Goal: Navigation & Orientation: Find specific page/section

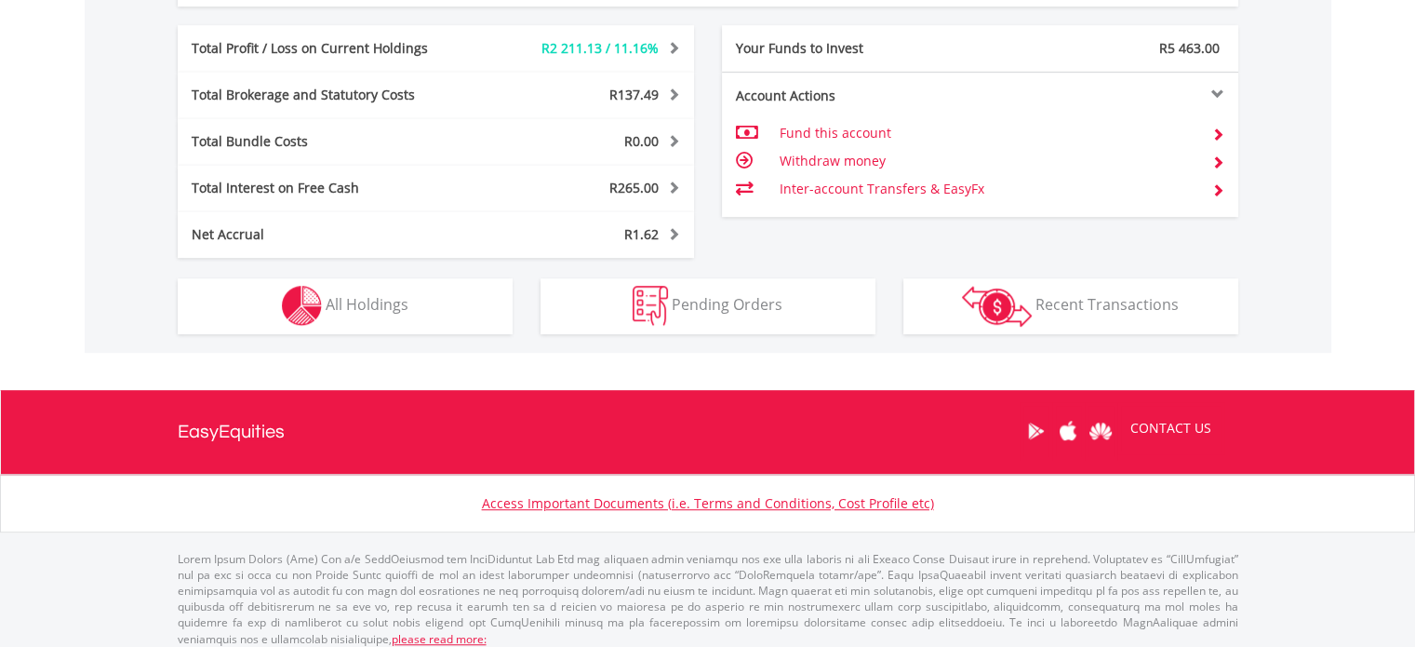
scroll to position [1074, 0]
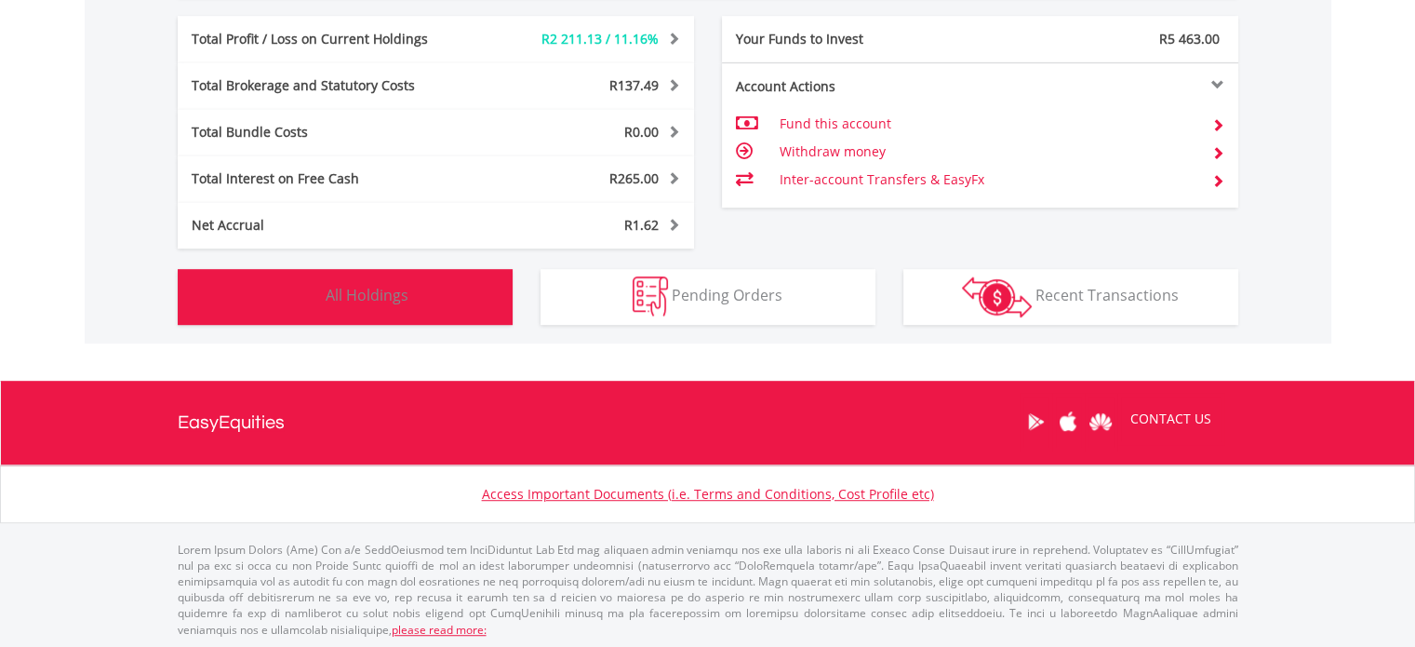
click at [361, 292] on span "All Holdings" at bounding box center [367, 295] width 83 height 20
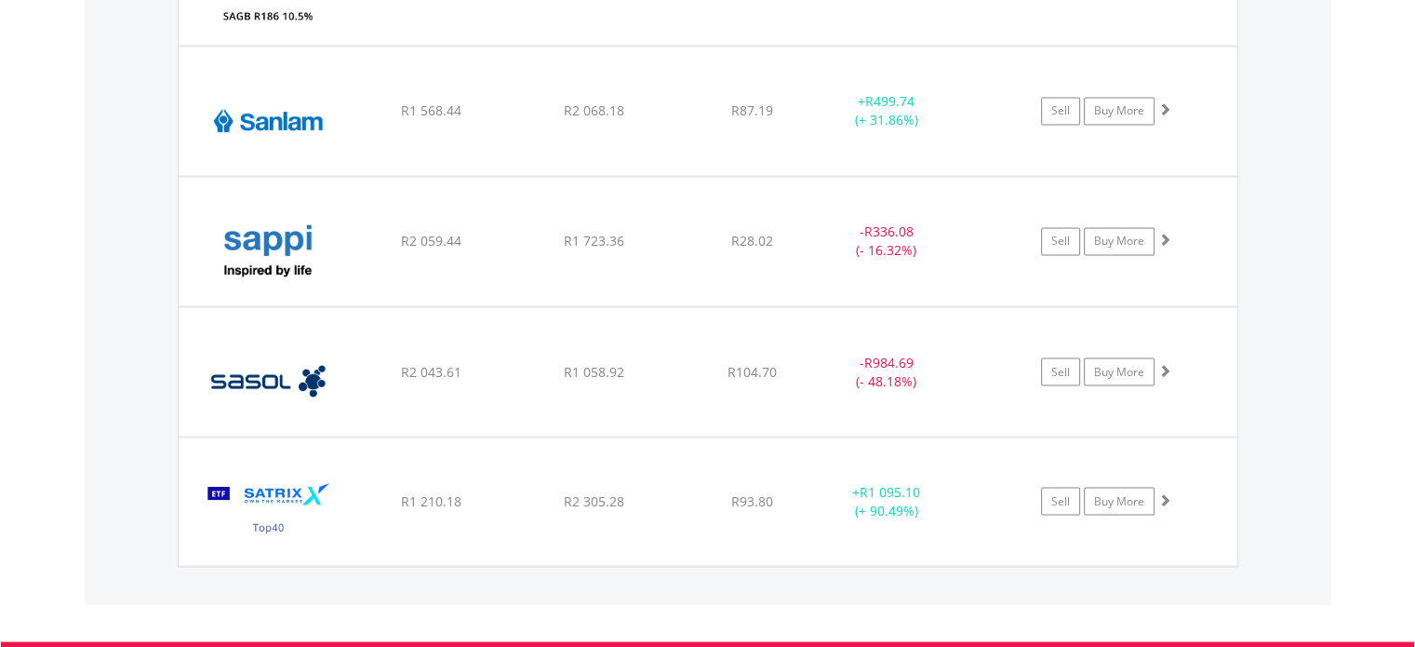
scroll to position [3282, 0]
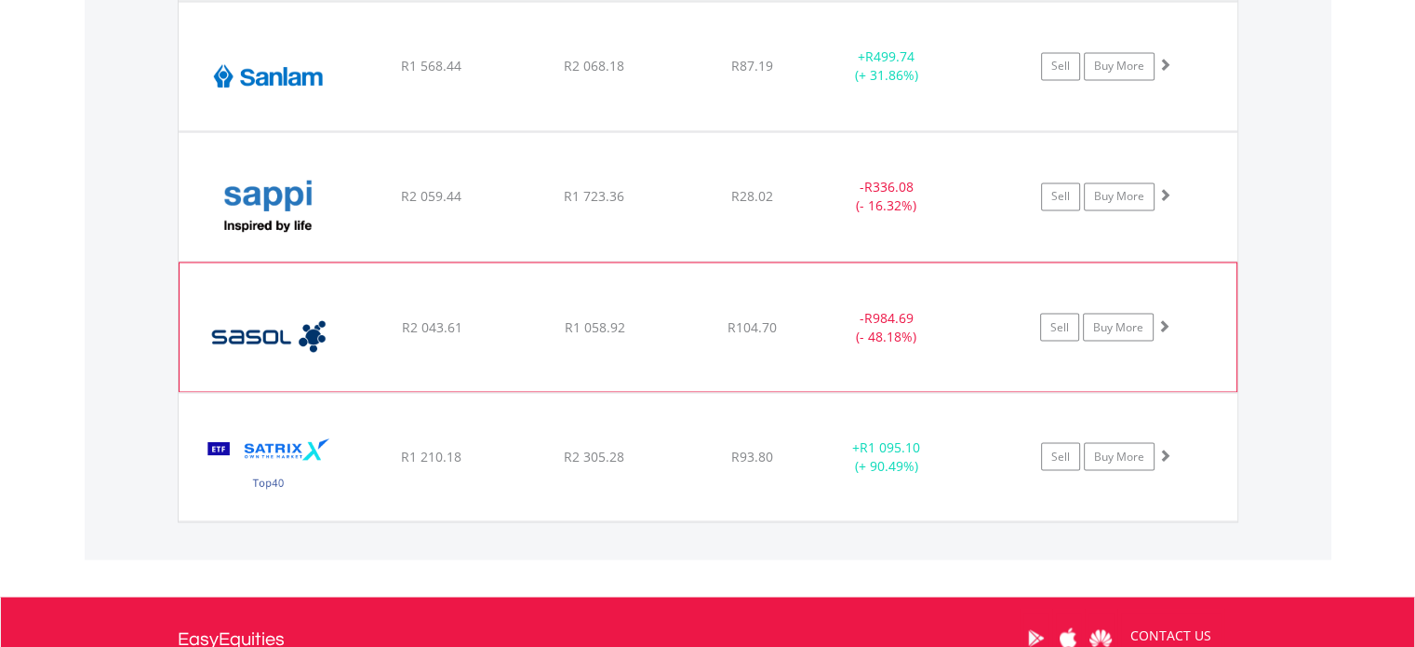
click at [1167, 318] on span at bounding box center [1163, 324] width 13 height 13
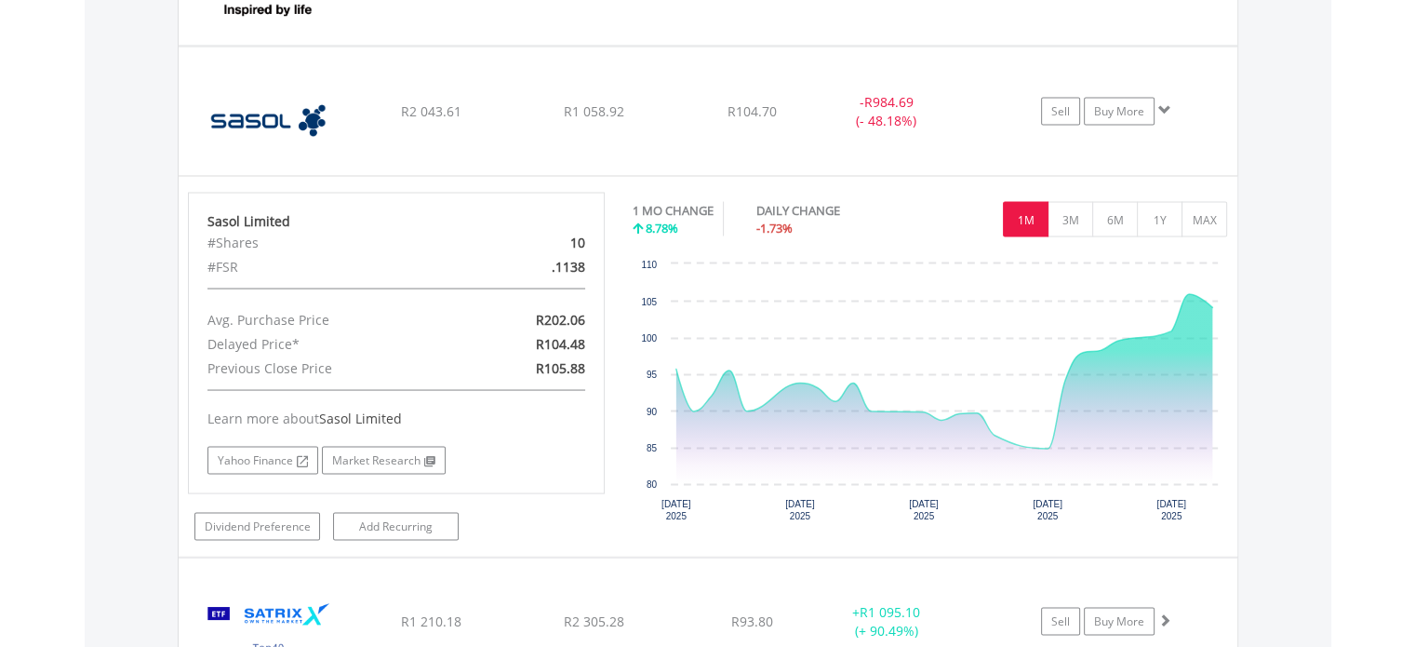
scroll to position [3503, 0]
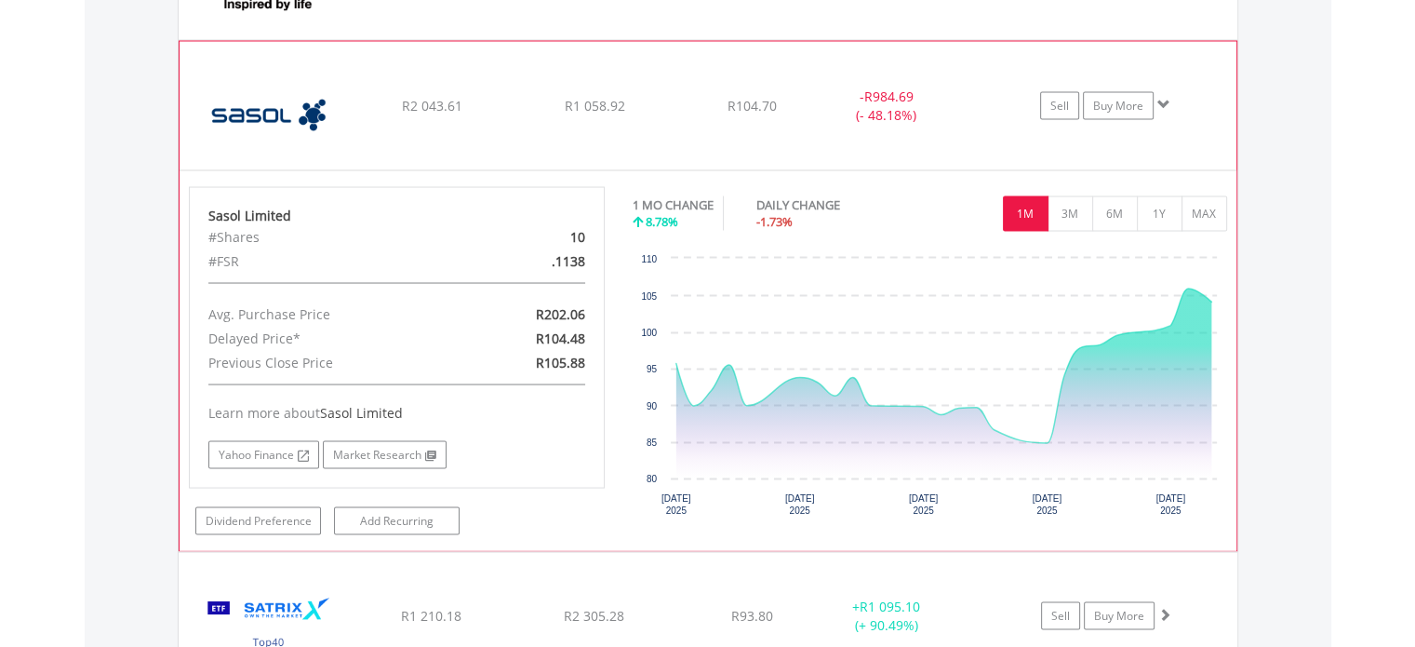
click at [1168, 101] on span at bounding box center [1163, 103] width 13 height 13
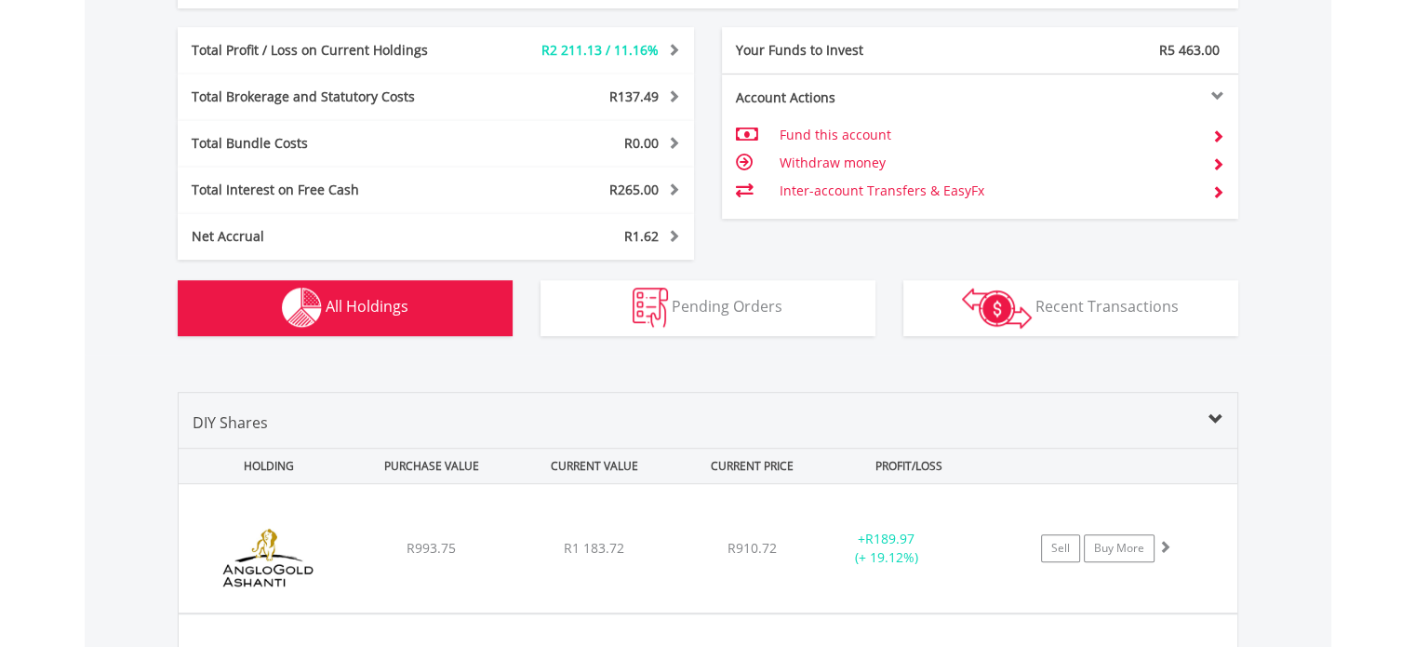
scroll to position [1133, 0]
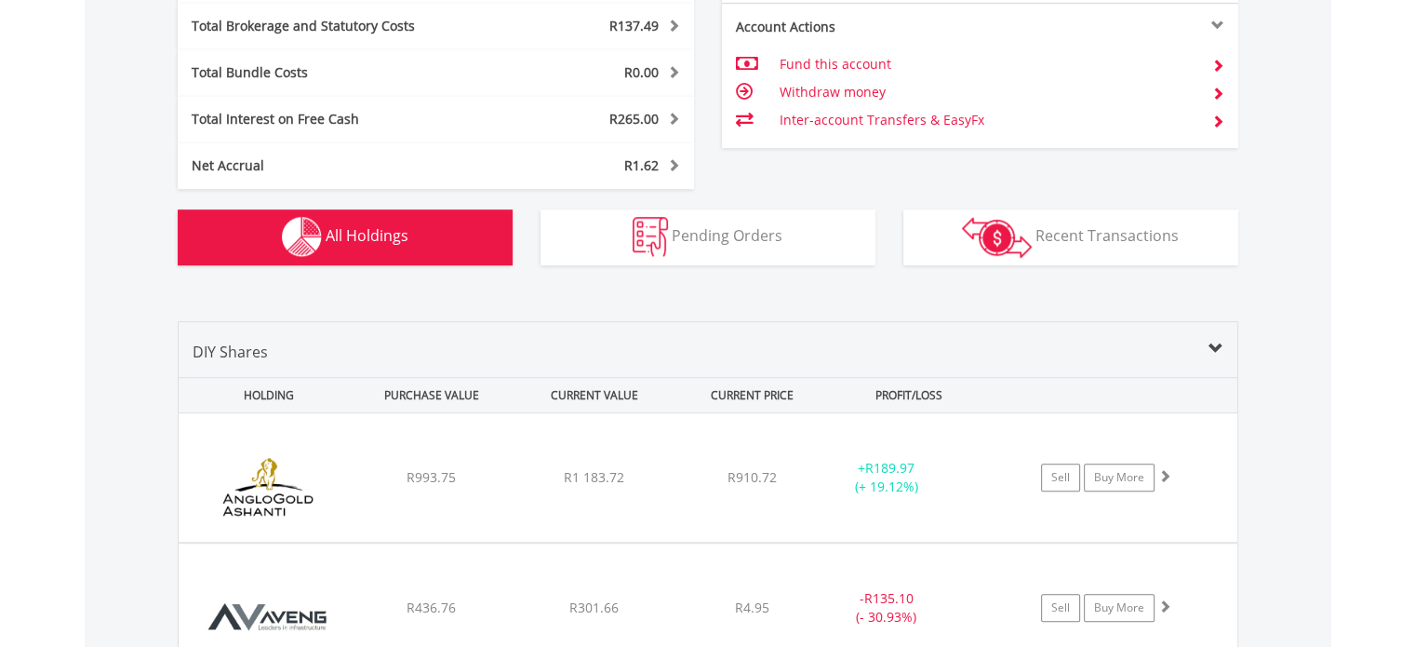
click at [1213, 349] on span at bounding box center [1215, 348] width 15 height 15
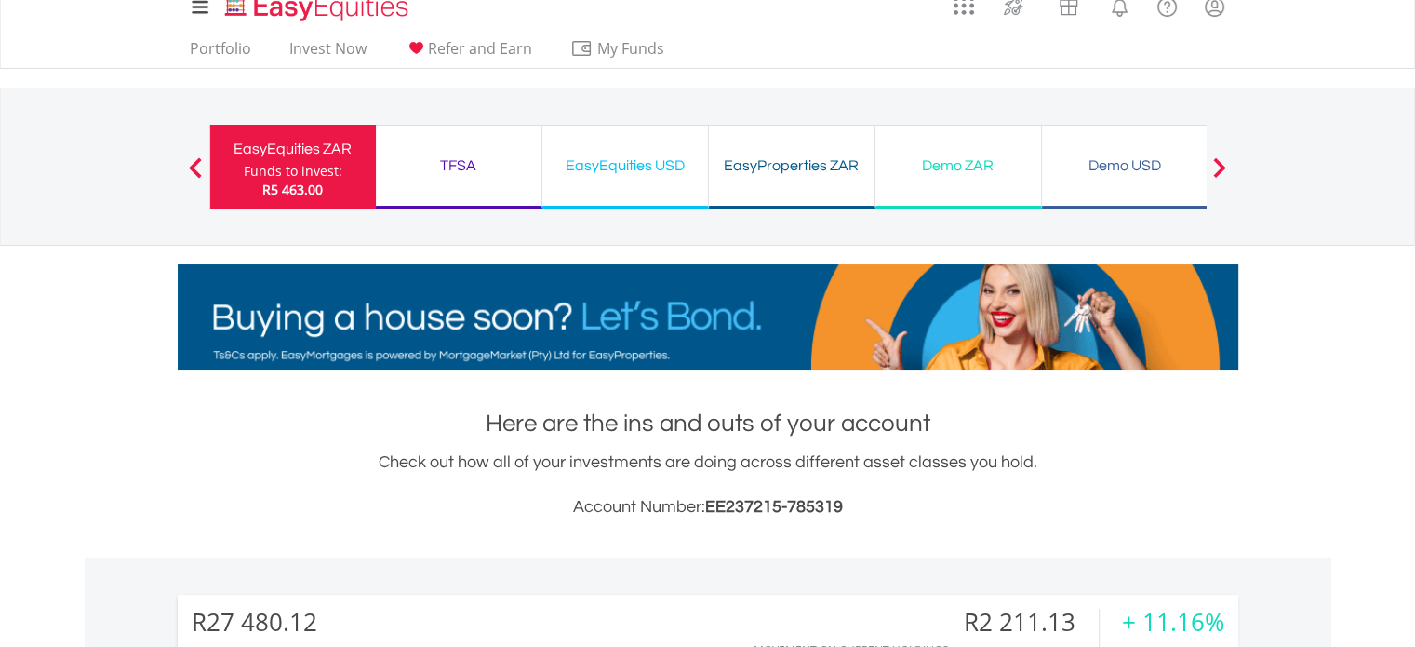
scroll to position [0, 0]
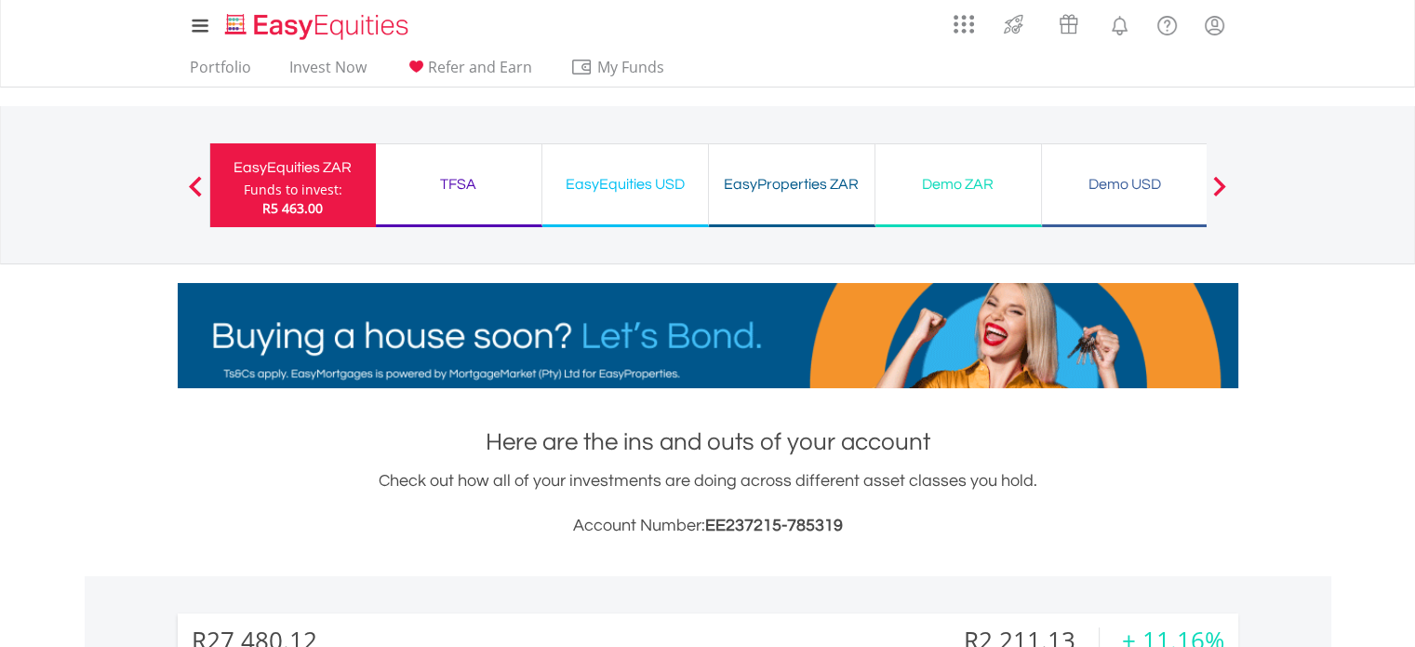
click at [636, 184] on div "EasyEquities USD" at bounding box center [625, 184] width 143 height 26
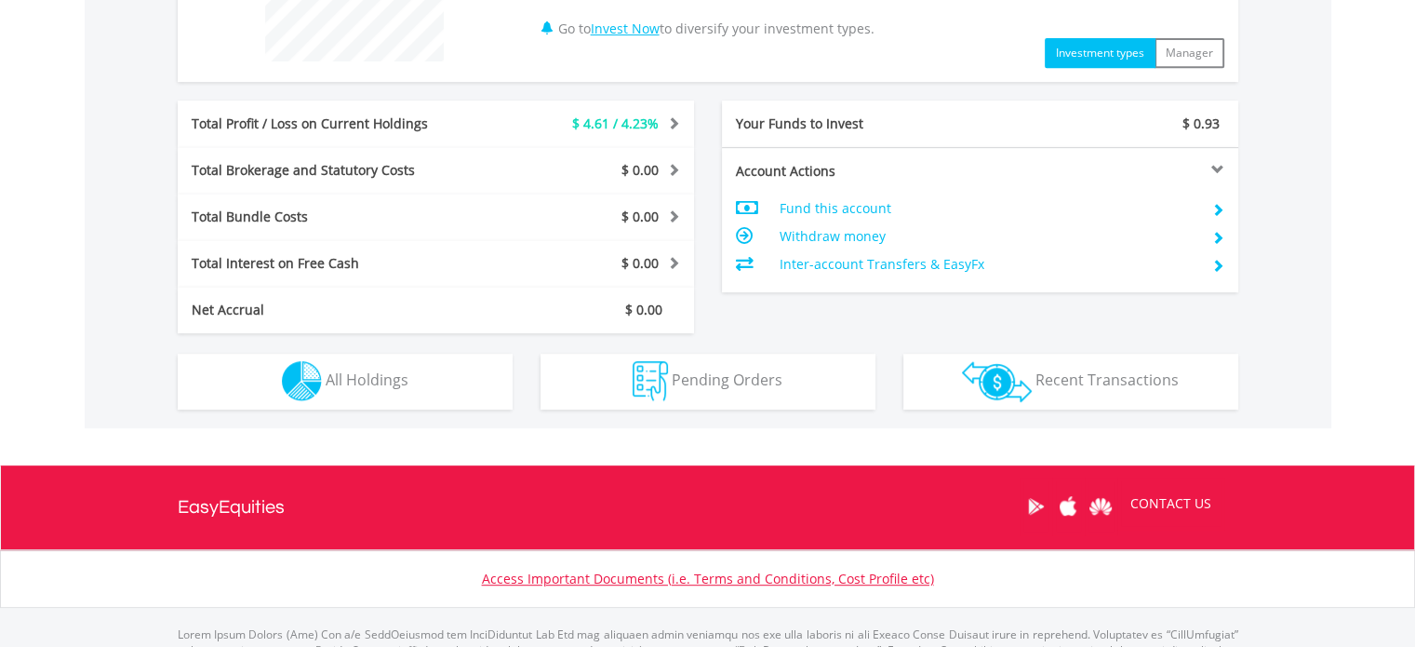
scroll to position [847, 0]
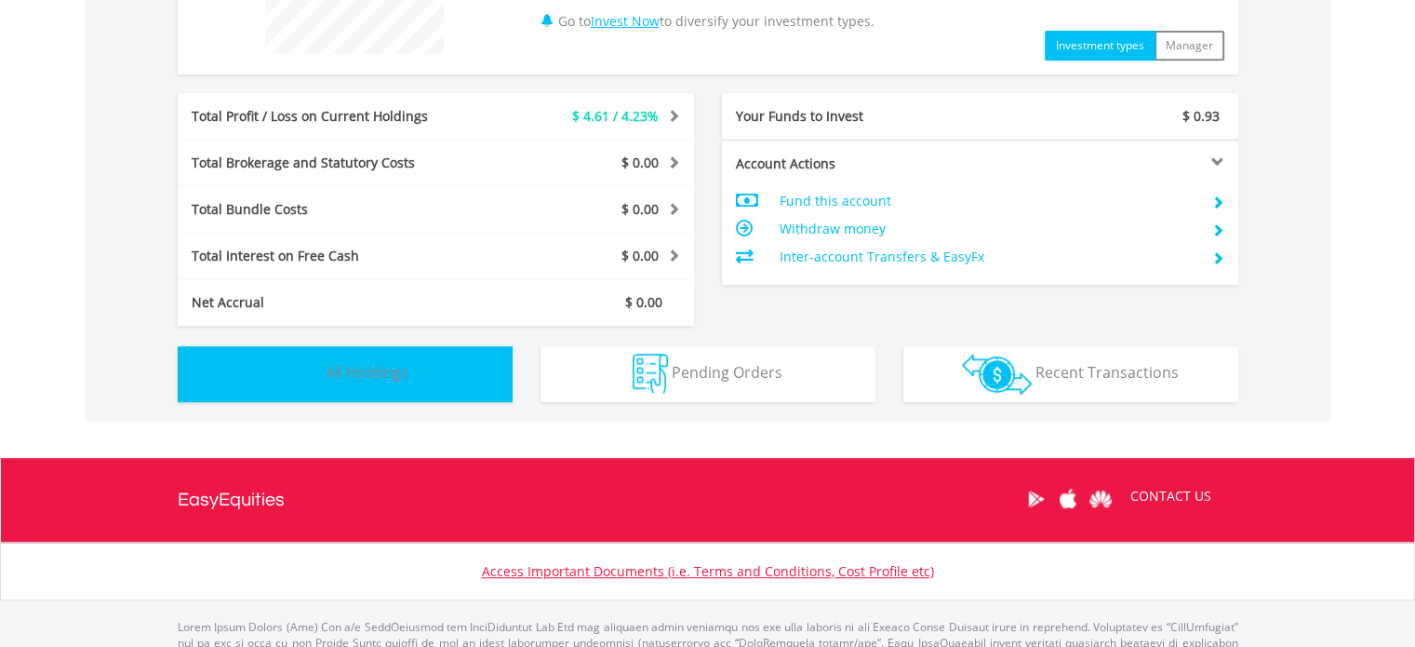
click at [385, 373] on span "All Holdings" at bounding box center [367, 372] width 83 height 20
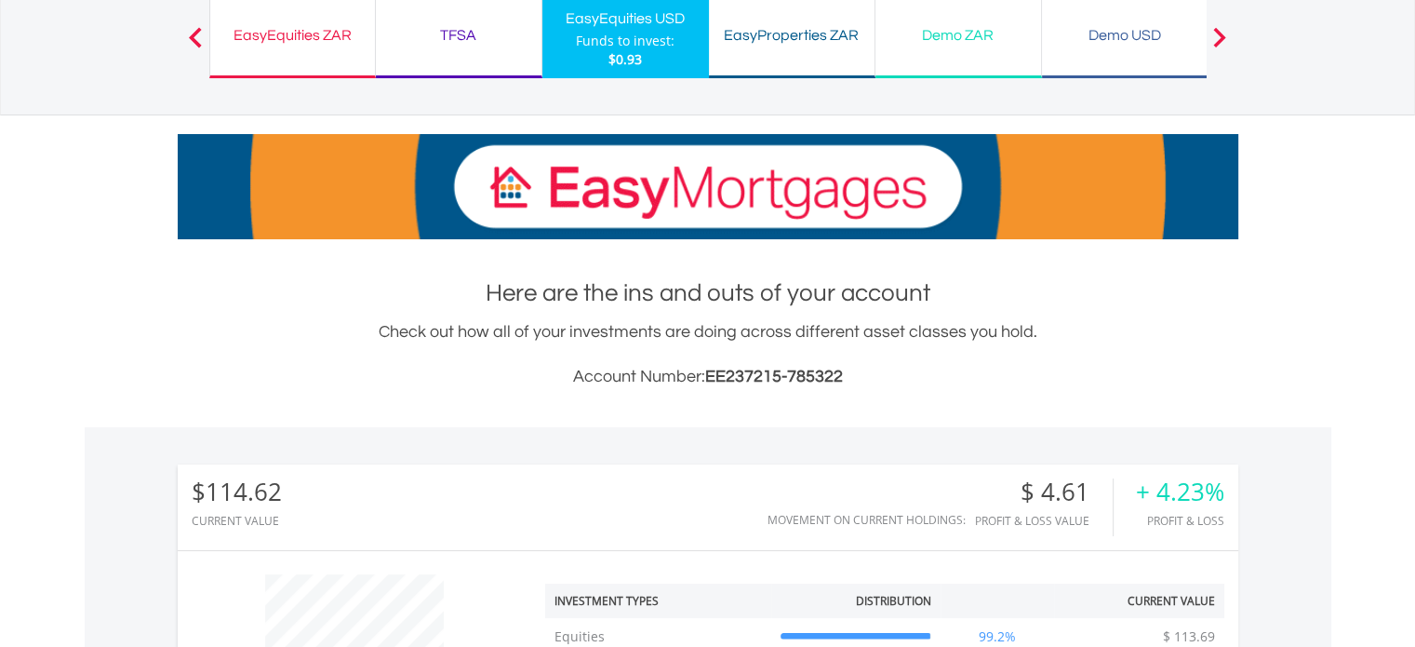
scroll to position [134, 0]
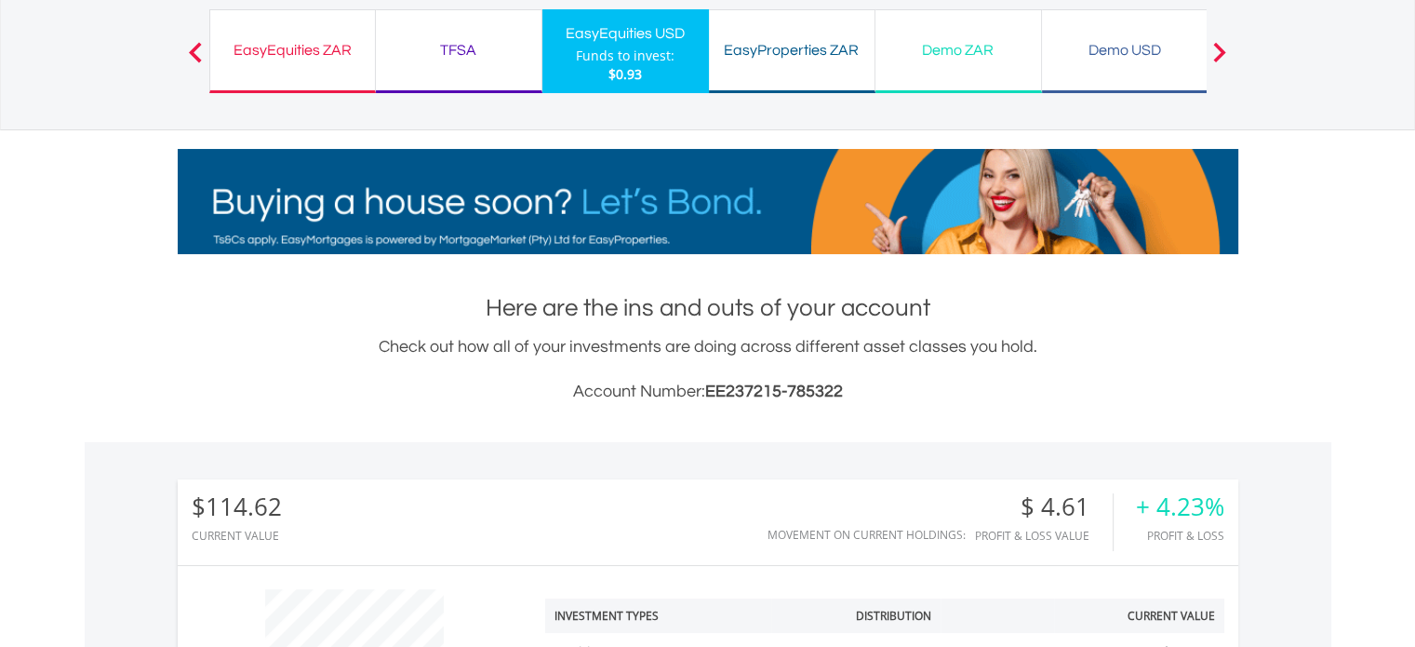
click at [826, 47] on div "EasyProperties ZAR" at bounding box center [791, 50] width 143 height 26
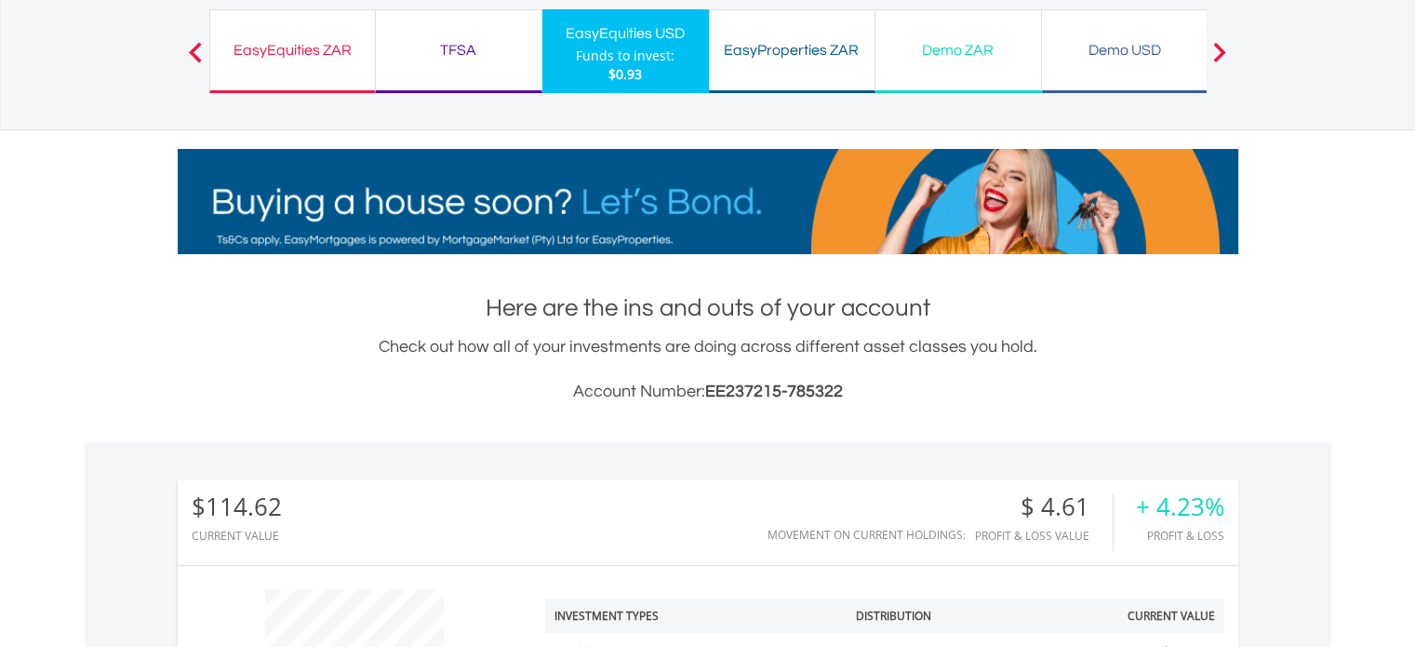
click at [474, 54] on div "TFSA" at bounding box center [458, 50] width 143 height 26
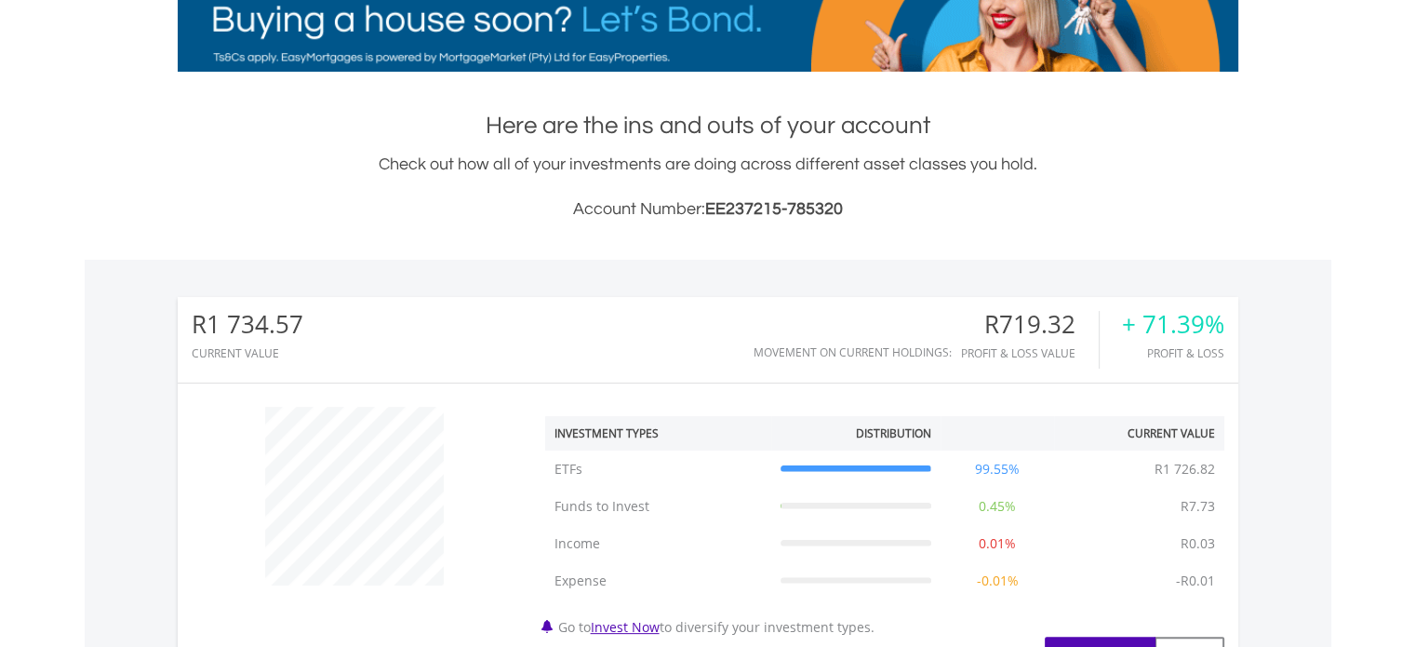
scroll to position [313, 0]
